Goal: Transaction & Acquisition: Obtain resource

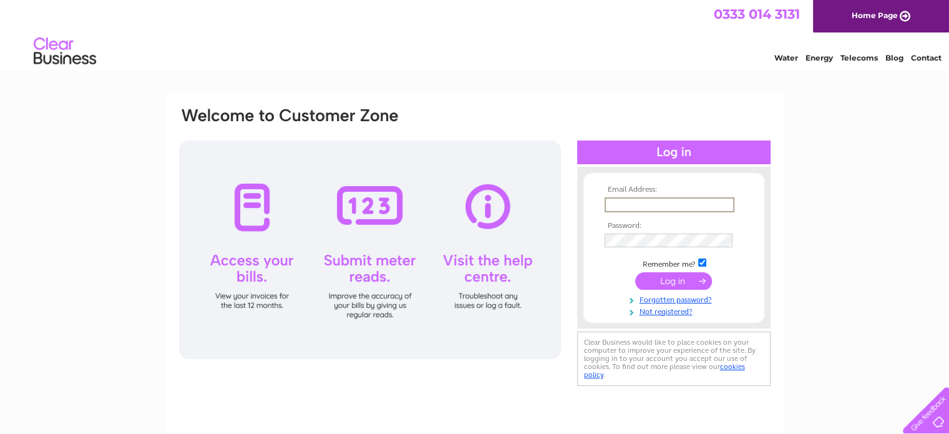
click at [626, 201] on input "text" at bounding box center [670, 204] width 130 height 15
type input "awhitehead@velcourt.co.uk"
click at [668, 279] on input "submit" at bounding box center [673, 279] width 77 height 17
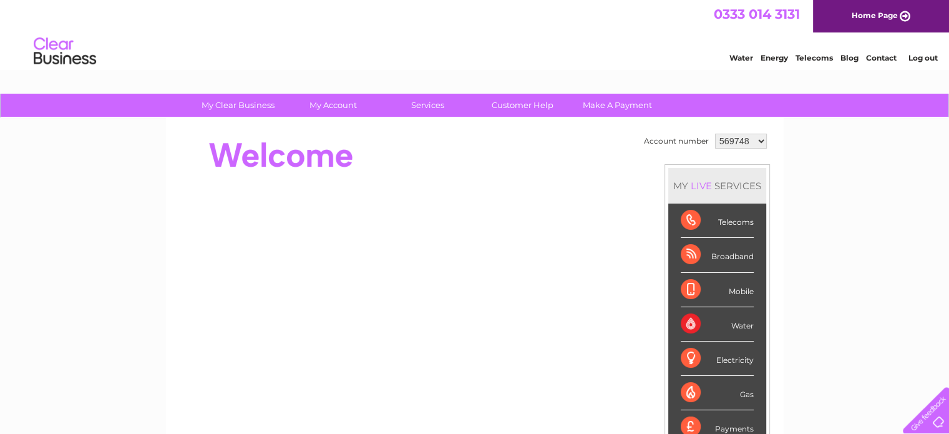
click at [759, 142] on select "569748 1127838" at bounding box center [741, 141] width 52 height 15
select select "1127838"
click at [715, 134] on select "569748 1127838" at bounding box center [741, 141] width 52 height 15
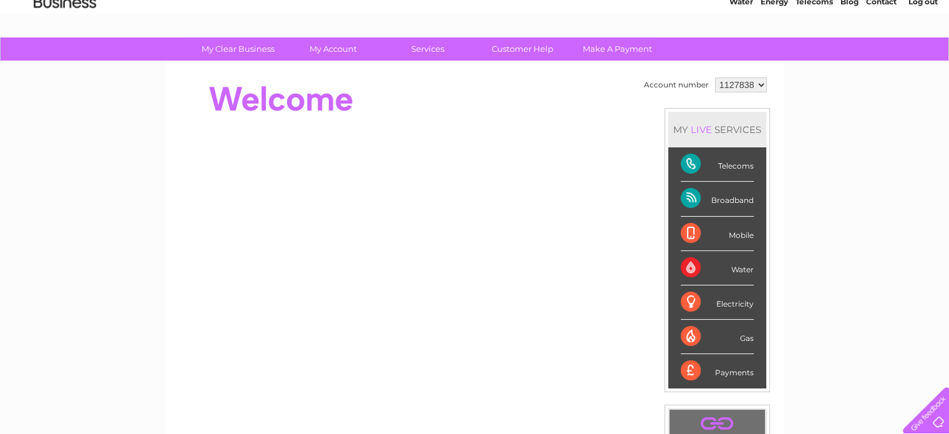
scroll to position [56, 0]
click at [691, 162] on div "Telecoms" at bounding box center [717, 165] width 73 height 34
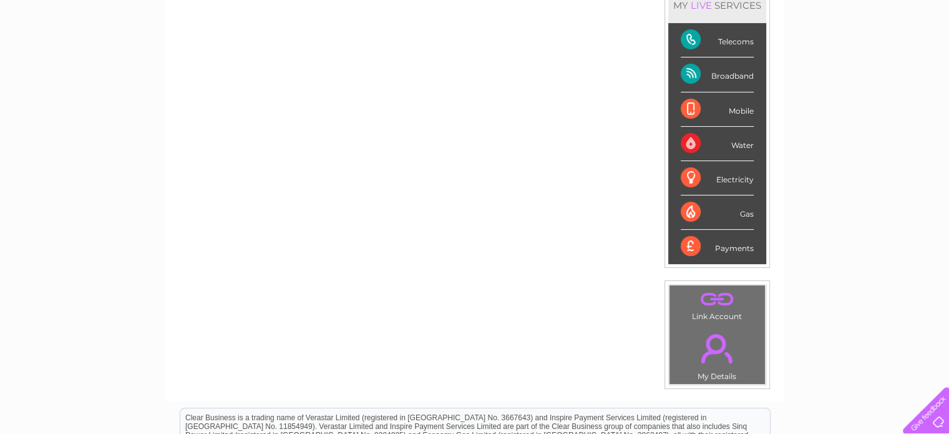
scroll to position [118, 0]
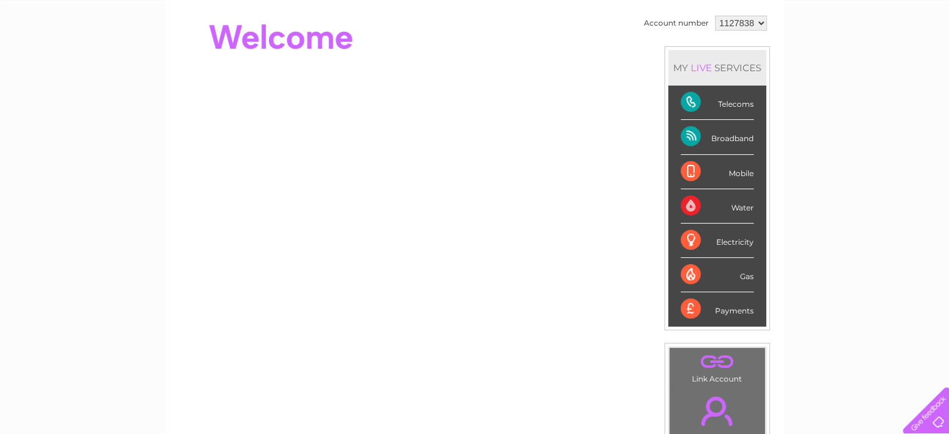
click at [737, 100] on div "Telecoms" at bounding box center [717, 103] width 73 height 34
click at [737, 139] on div "Broadband" at bounding box center [717, 137] width 73 height 34
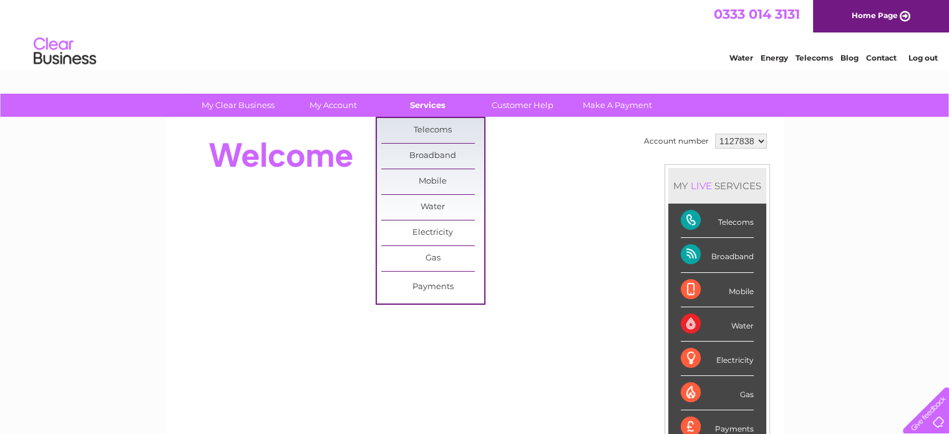
click at [432, 110] on link "Services" at bounding box center [427, 105] width 103 height 23
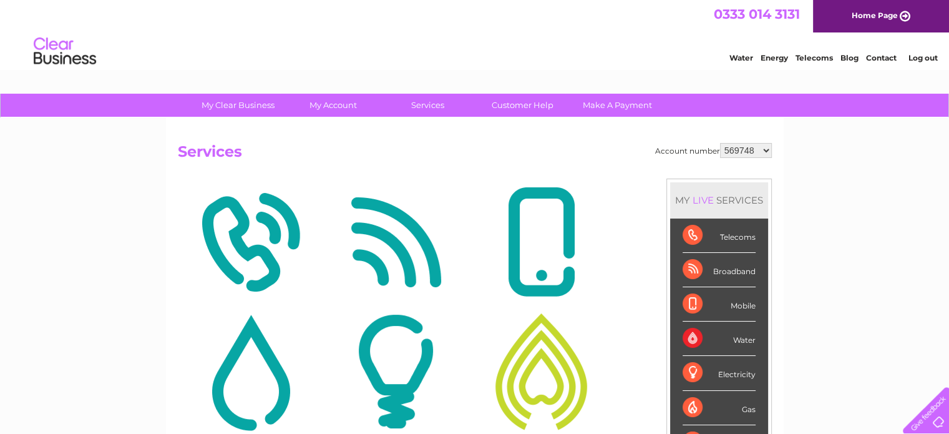
click at [768, 149] on select "569748 1127838" at bounding box center [746, 150] width 52 height 15
select select "1127838"
click at [721, 143] on select "569748 1127838" at bounding box center [746, 150] width 52 height 15
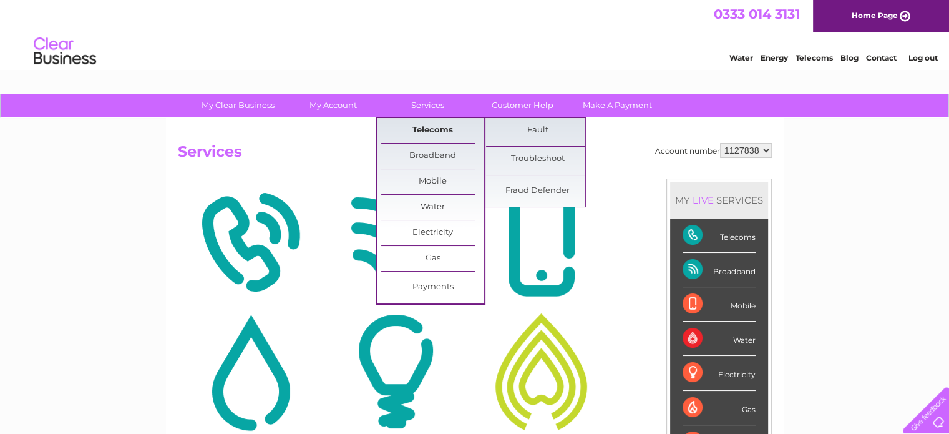
click at [418, 131] on link "Telecoms" at bounding box center [432, 130] width 103 height 25
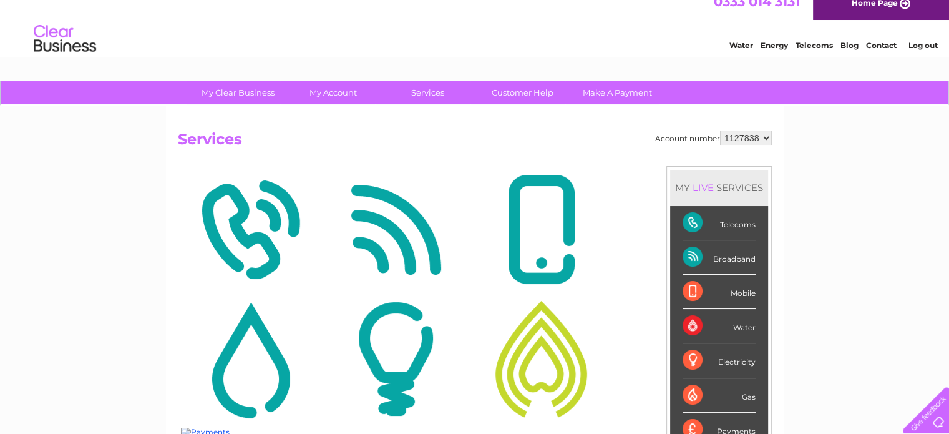
scroll to position [262, 0]
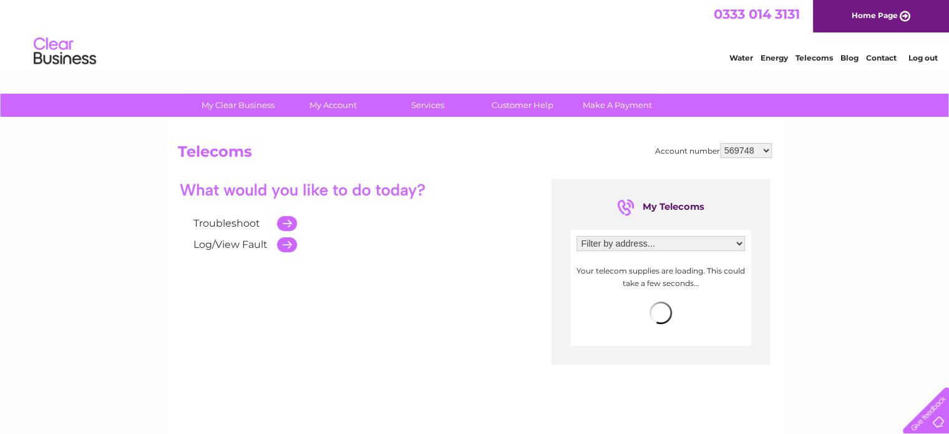
click at [764, 151] on select "569748 1127838" at bounding box center [746, 150] width 52 height 15
select select "1127838"
click at [721, 143] on select "569748 1127838" at bounding box center [746, 150] width 52 height 15
click at [619, 104] on link "Make A Payment" at bounding box center [617, 105] width 103 height 23
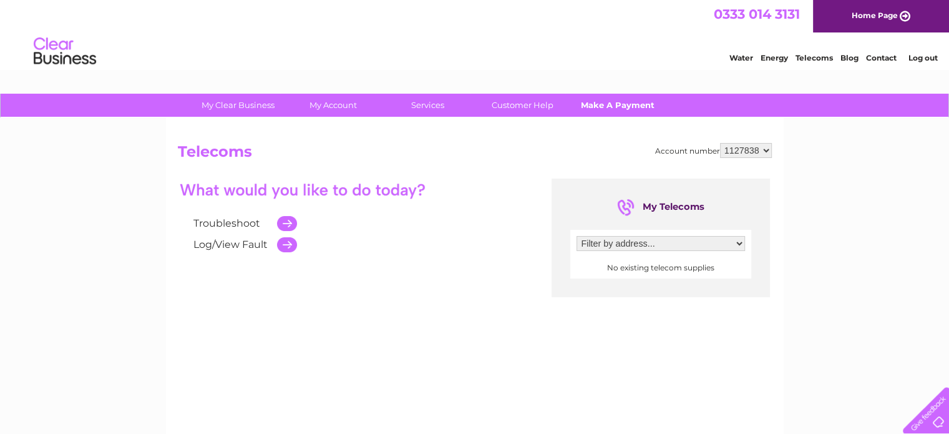
click at [619, 104] on link "Make A Payment" at bounding box center [617, 105] width 103 height 23
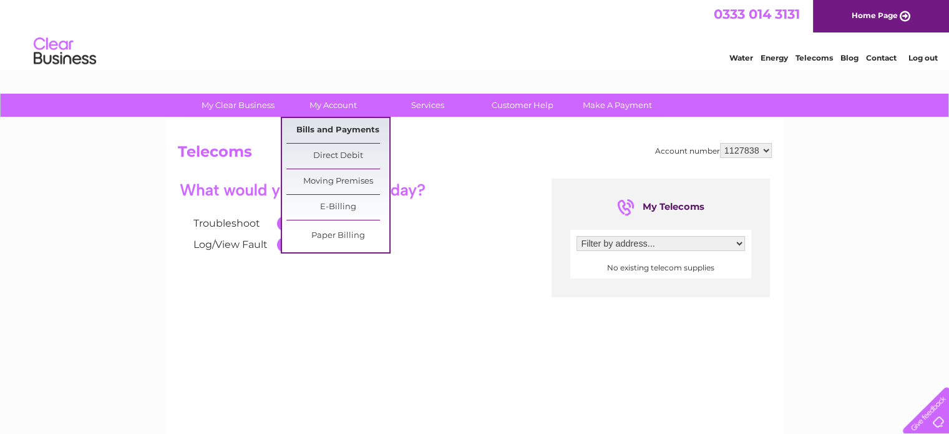
click at [325, 128] on link "Bills and Payments" at bounding box center [338, 130] width 103 height 25
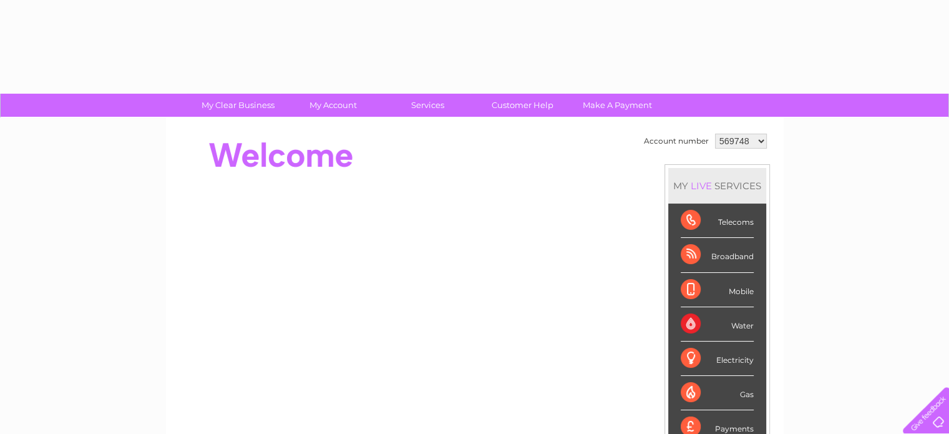
click at [762, 139] on select "569748 1127838" at bounding box center [741, 141] width 52 height 15
select select "1127838"
click at [715, 134] on select "569748 1127838" at bounding box center [741, 141] width 52 height 15
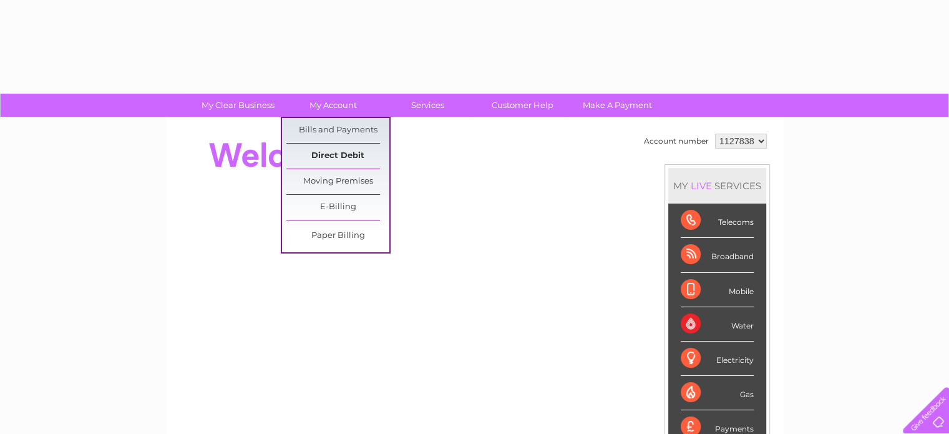
click at [340, 159] on link "Direct Debit" at bounding box center [338, 156] width 103 height 25
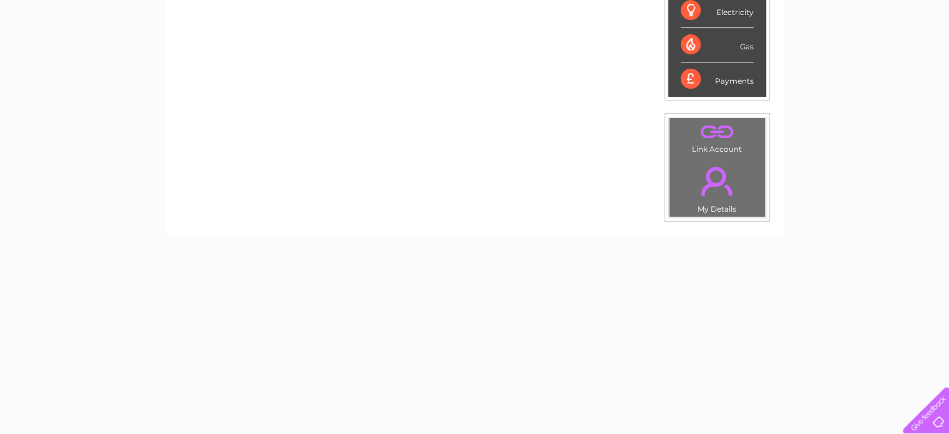
scroll to position [368, 0]
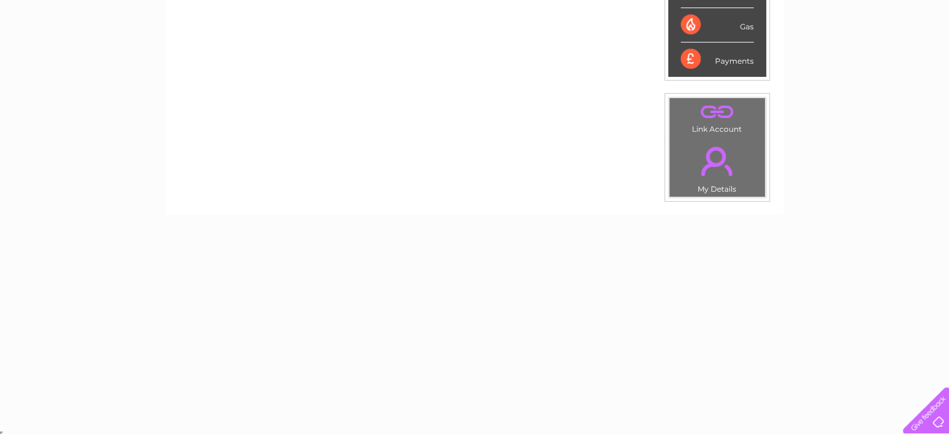
click at [715, 104] on link "." at bounding box center [717, 112] width 89 height 22
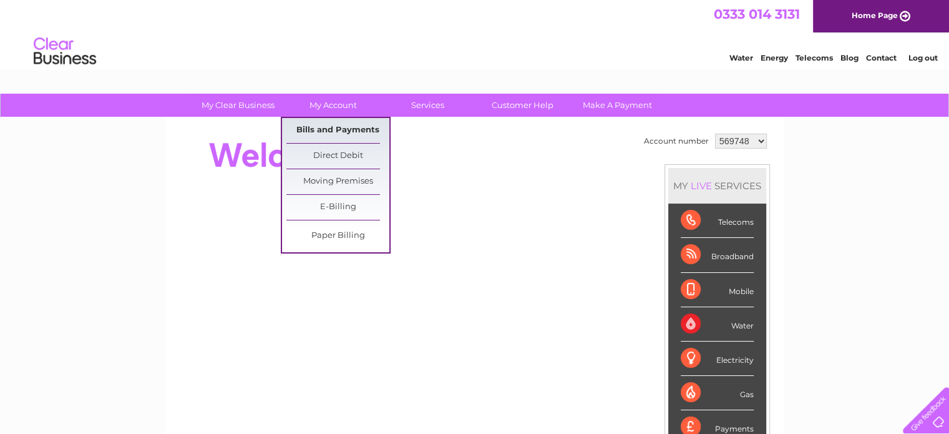
click at [332, 127] on link "Bills and Payments" at bounding box center [338, 130] width 103 height 25
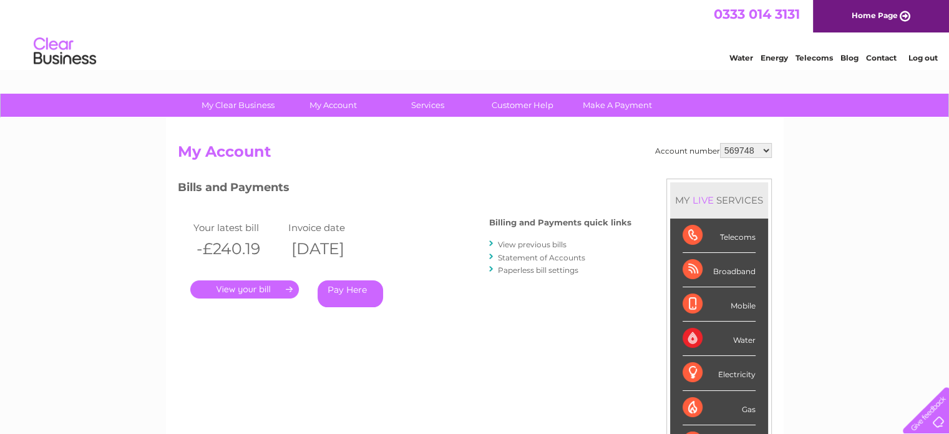
click at [767, 150] on select "569748 1127838" at bounding box center [746, 150] width 52 height 15
select select "1127838"
click at [721, 143] on select "569748 1127838" at bounding box center [746, 150] width 52 height 15
click at [519, 247] on link "View previous bills" at bounding box center [532, 244] width 69 height 9
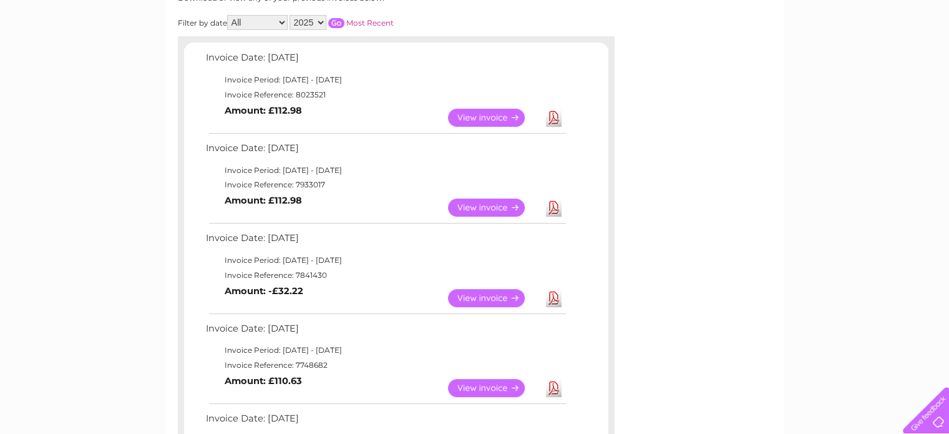
scroll to position [187, 0]
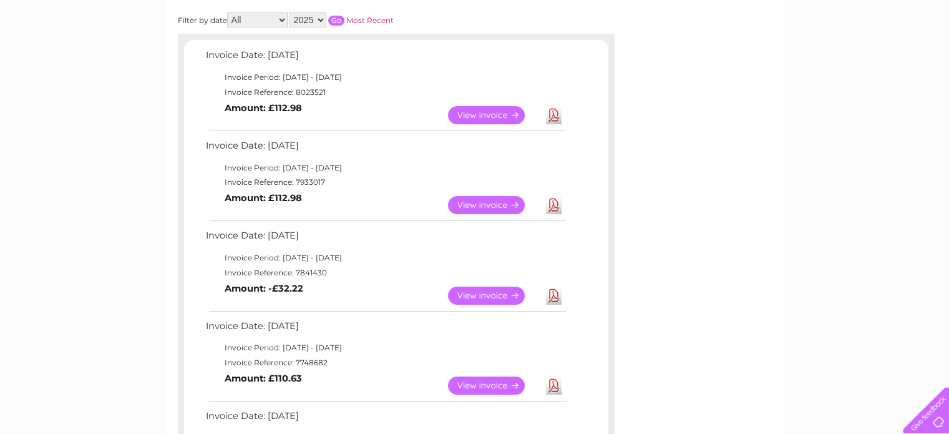
click at [497, 204] on link "View" at bounding box center [494, 205] width 92 height 18
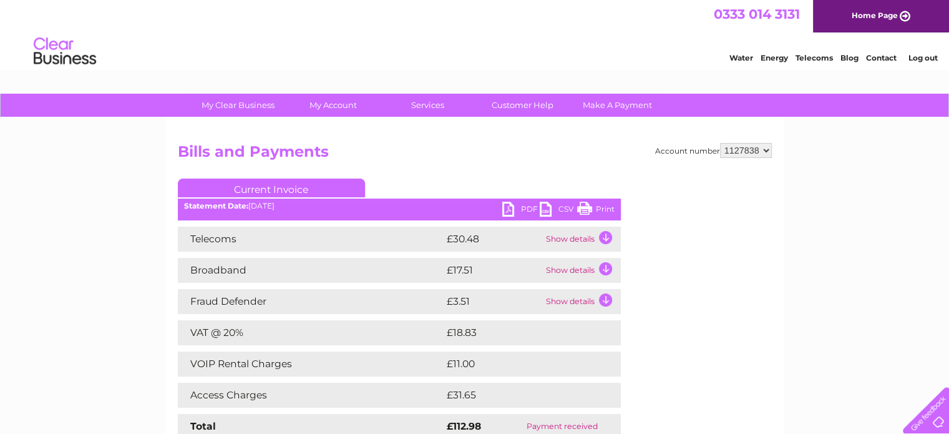
click at [508, 206] on link "PDF" at bounding box center [520, 211] width 37 height 18
click at [301, 182] on link "Current Invoice" at bounding box center [271, 188] width 187 height 19
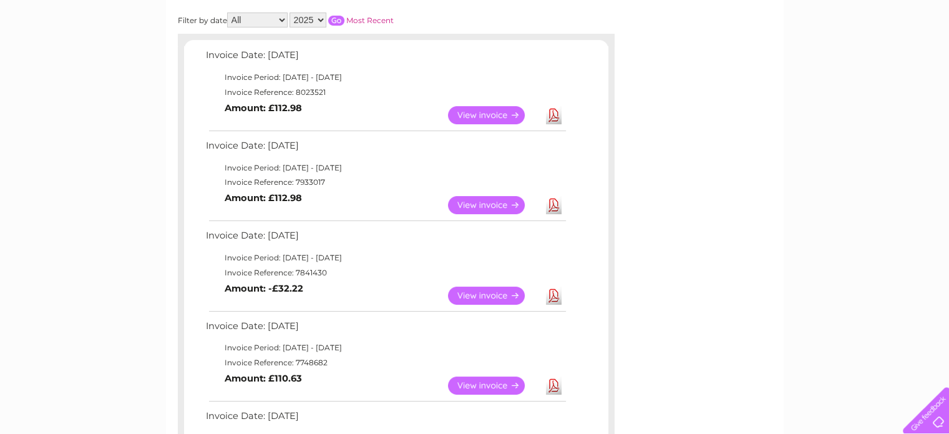
click at [482, 202] on link "View" at bounding box center [494, 205] width 92 height 18
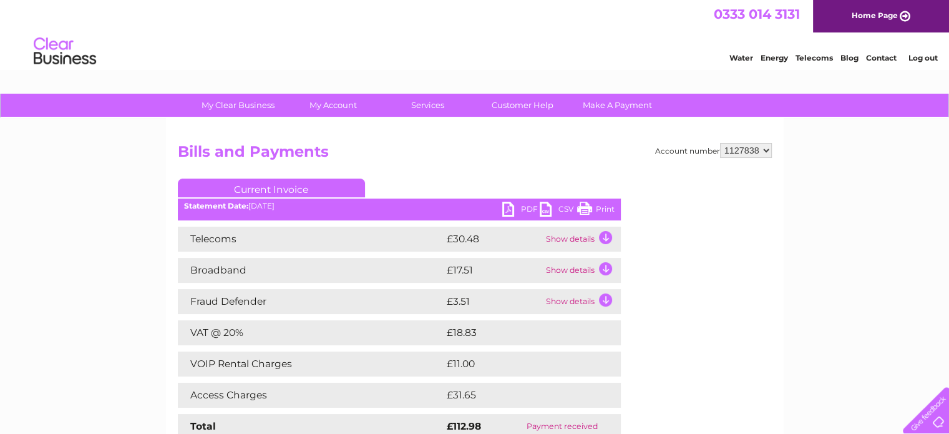
click at [510, 212] on link "PDF" at bounding box center [520, 211] width 37 height 18
